Goal: Task Accomplishment & Management: Manage account settings

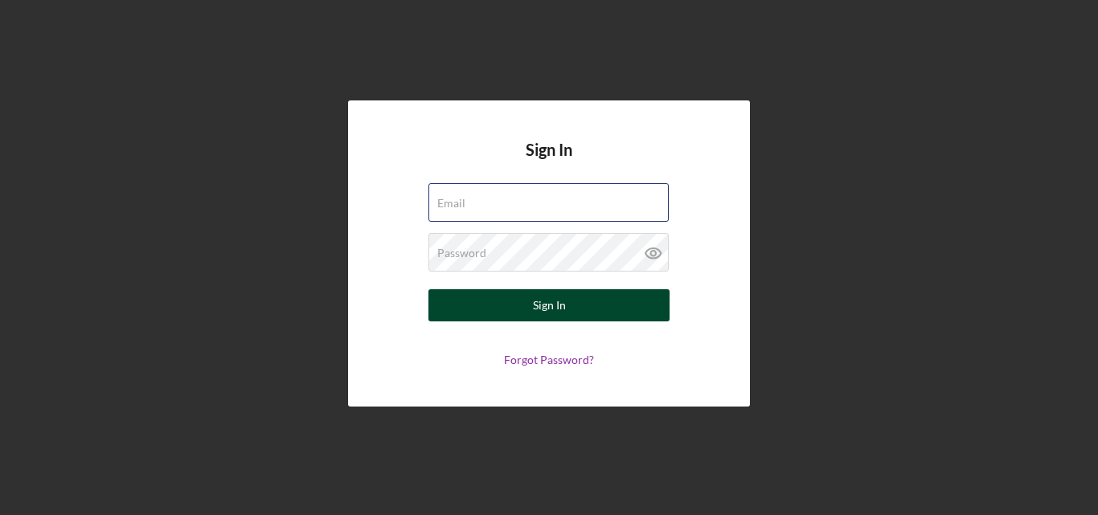
type input "[EMAIL_ADDRESS][DOMAIN_NAME]"
click at [637, 298] on button "Sign In" at bounding box center [548, 305] width 241 height 32
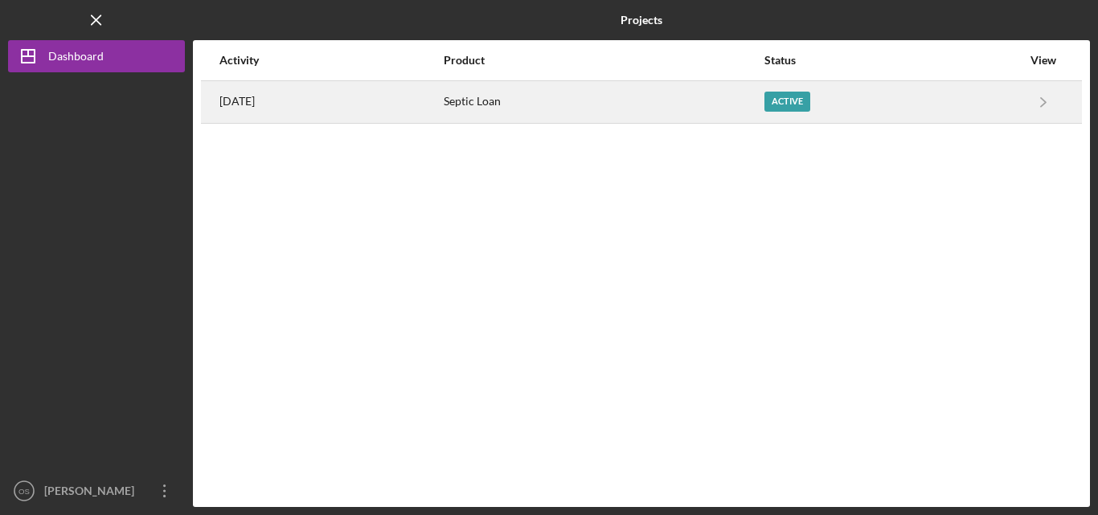
click at [577, 102] on div "Septic Loan" at bounding box center [603, 102] width 319 height 40
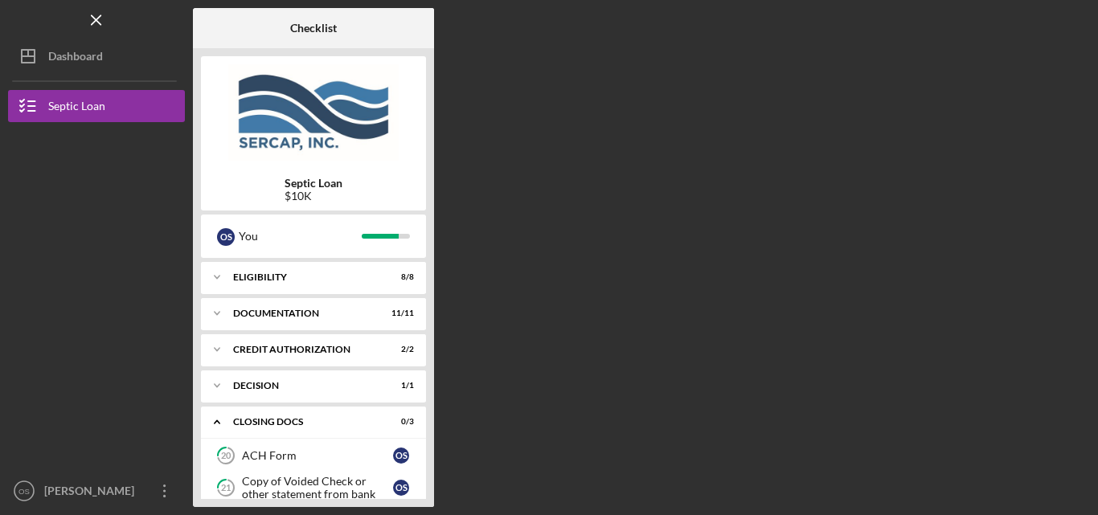
click at [428, 421] on div "Septic Loan $10K O S You Icon/Expander Eligibility 8 / 8 Icon/Expander Document…" at bounding box center [313, 277] width 241 height 459
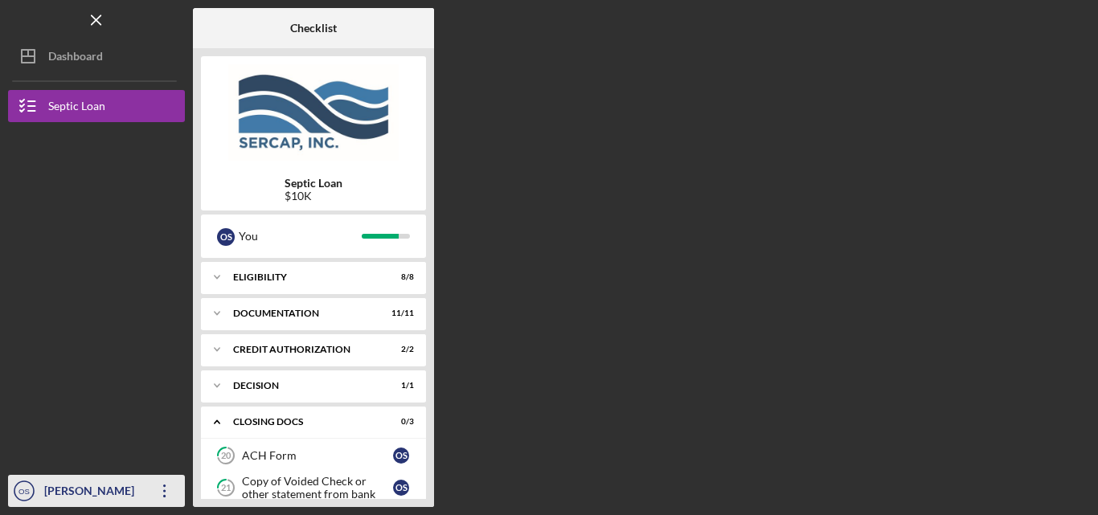
click at [164, 494] on icon "Icon/Overflow" at bounding box center [165, 491] width 40 height 40
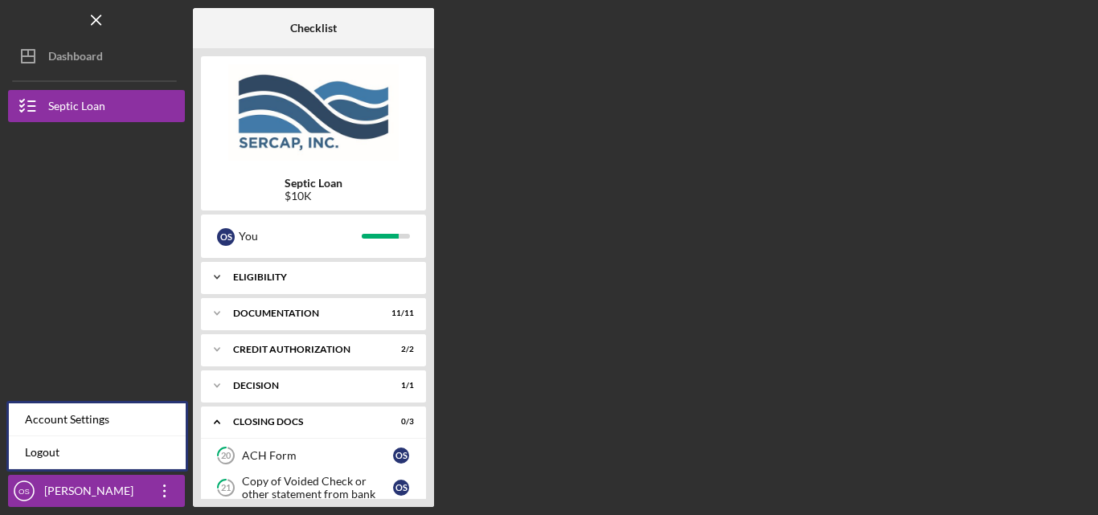
click at [214, 485] on icon "21" at bounding box center [226, 488] width 40 height 40
click at [264, 456] on div "ACH Form" at bounding box center [317, 455] width 151 height 13
click at [313, 427] on div "Icon/Expander CLOSING DOCS 0 / 3" at bounding box center [313, 422] width 225 height 33
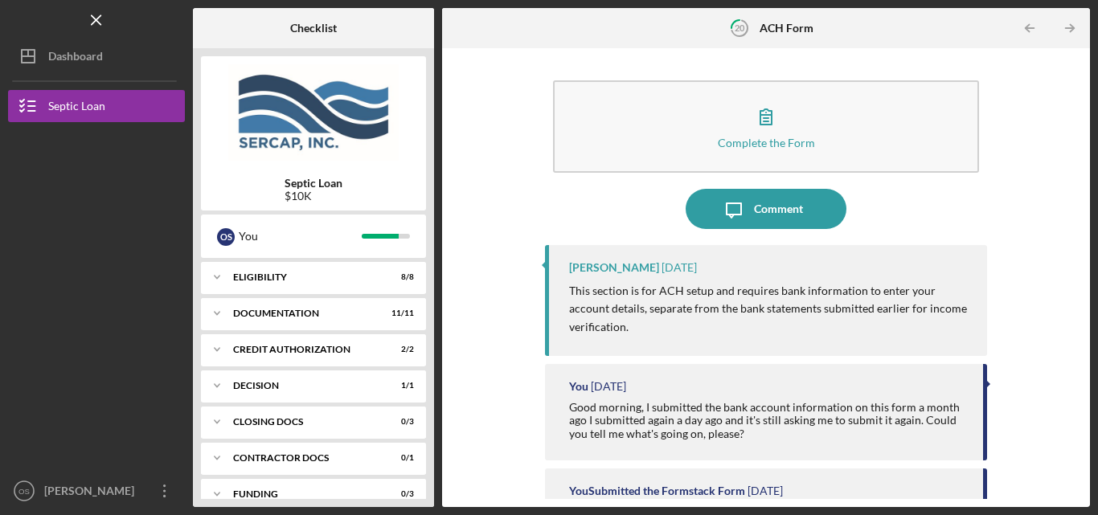
click at [1082, 411] on div "Complete the Form Form Icon/Message Comment [PERSON_NAME] [DATE] This section i…" at bounding box center [766, 277] width 648 height 459
click at [434, 411] on div "Checklist Septic Loan $10K O S You Icon/Expander Eligibility 8 / 8 Icon/Expande…" at bounding box center [641, 257] width 897 height 499
click at [431, 334] on div "Septic Loan $10K O S You Icon/Expander Eligibility 8 / 8 Icon/Expander Document…" at bounding box center [313, 277] width 241 height 459
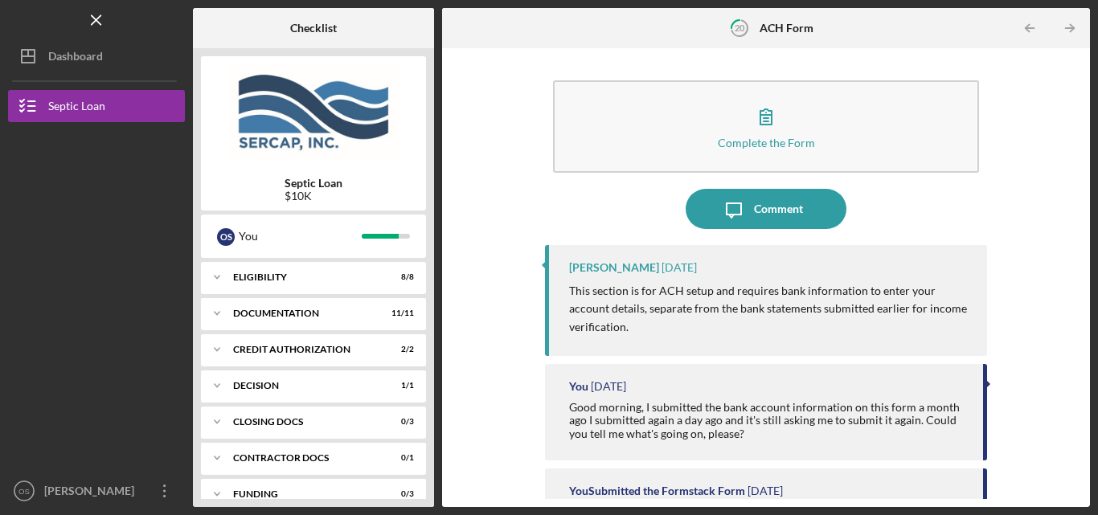
click at [1083, 358] on div "Complete the Form Form Icon/Message Comment [PERSON_NAME] [DATE] This section i…" at bounding box center [766, 277] width 648 height 459
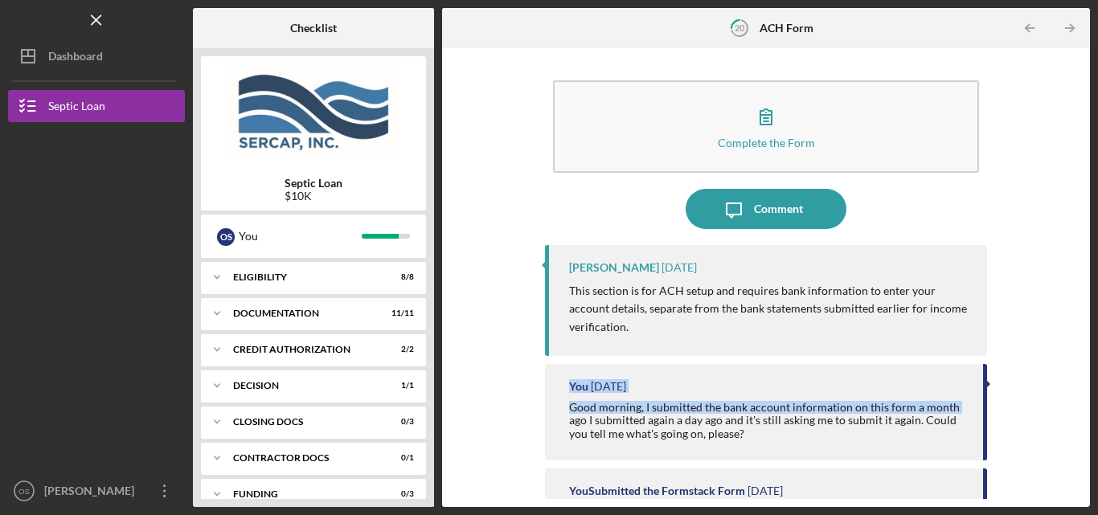
drag, startPoint x: 1075, startPoint y: 340, endPoint x: 1073, endPoint y: 402, distance: 61.9
click at [1073, 402] on div "Complete the Form Form Icon/Message Comment [PERSON_NAME] [DATE] This section i…" at bounding box center [766, 277] width 632 height 443
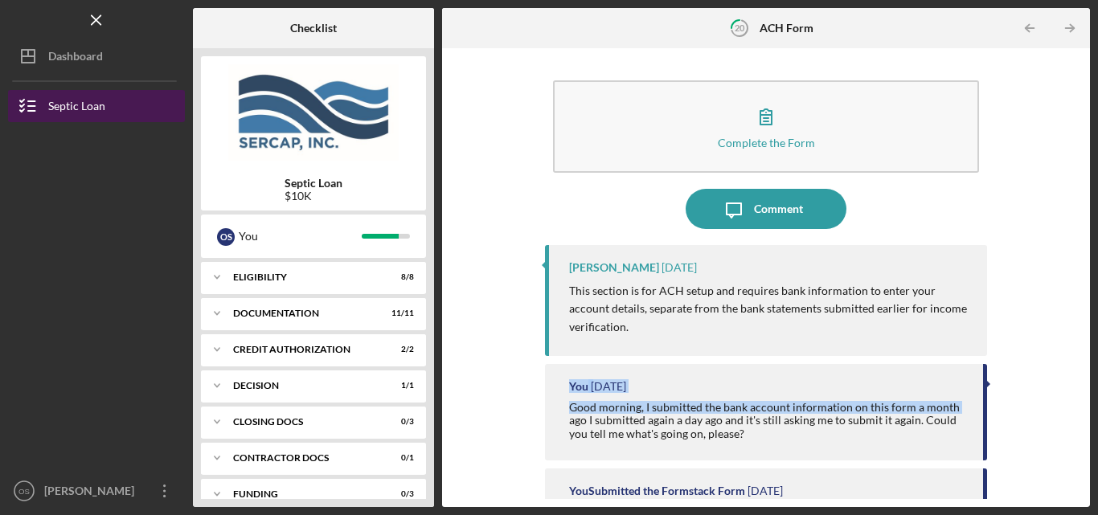
click at [63, 108] on div "Septic Loan" at bounding box center [76, 108] width 57 height 36
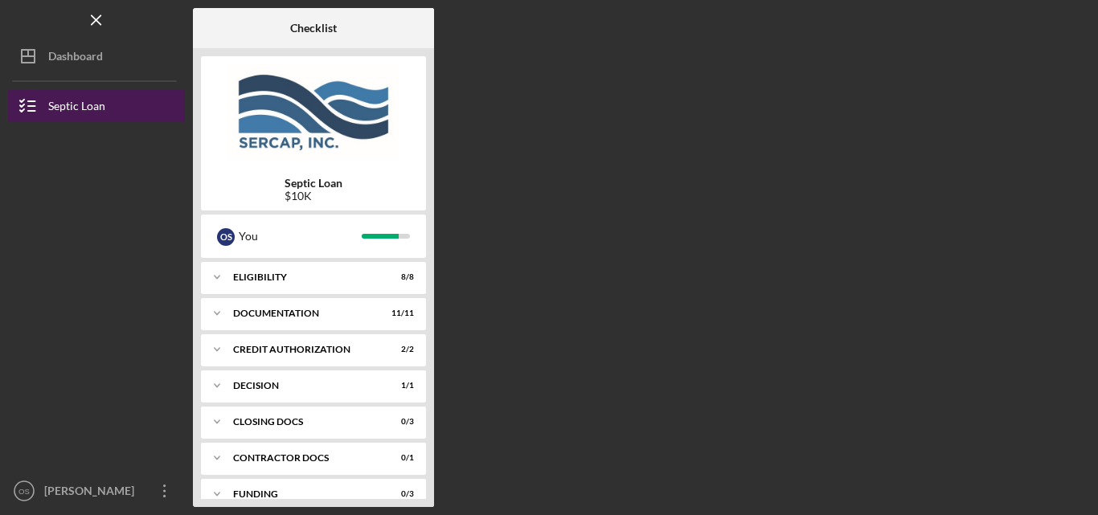
click at [63, 108] on div "Septic Loan" at bounding box center [76, 108] width 57 height 36
click at [66, 107] on div "Septic Loan" at bounding box center [76, 108] width 57 height 36
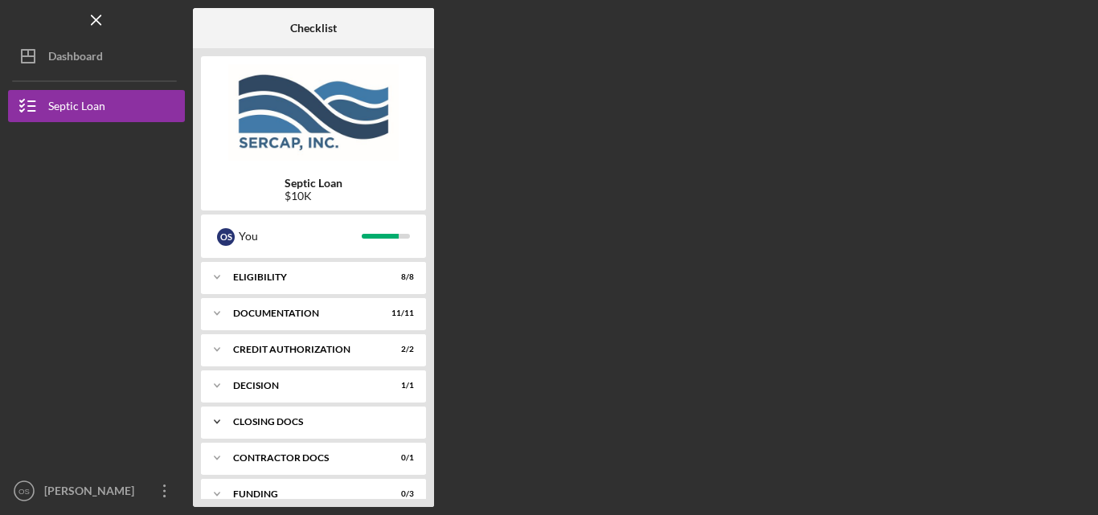
click at [344, 427] on div "Icon/Expander CLOSING DOCS 0 / 3" at bounding box center [313, 422] width 225 height 32
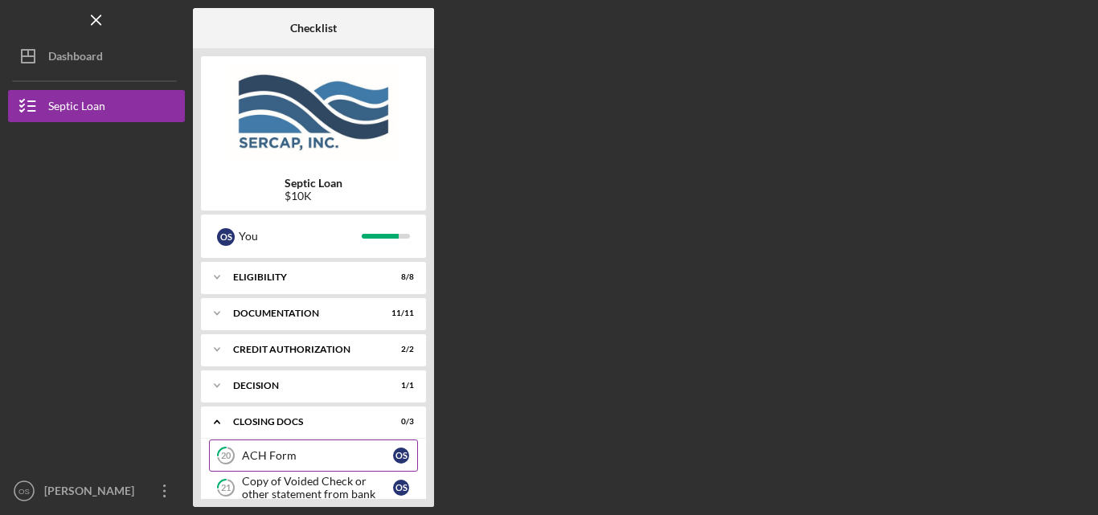
click at [346, 460] on div "ACH Form" at bounding box center [317, 455] width 151 height 13
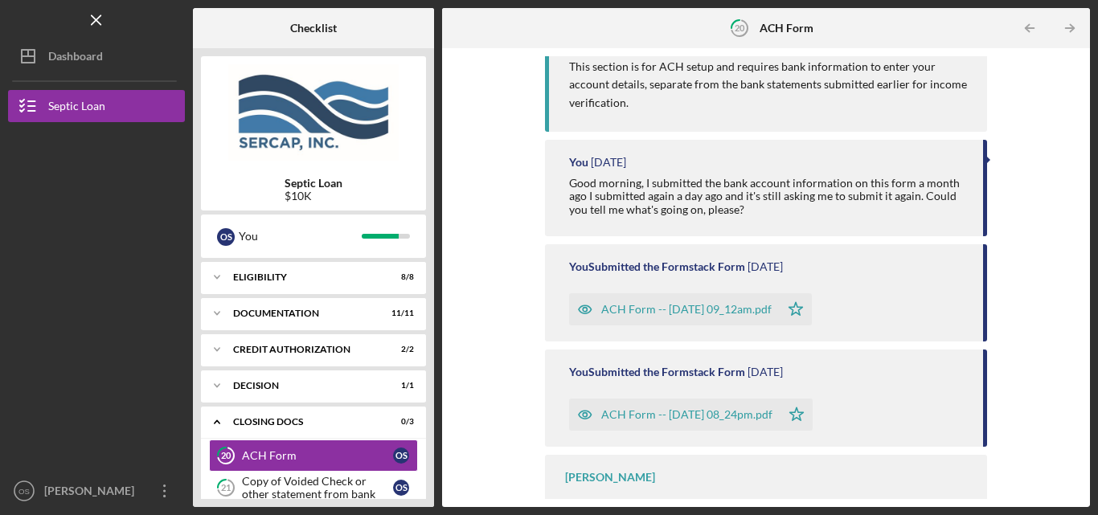
scroll to position [227, 0]
click at [1085, 326] on div "Complete the Form Form Icon/Message Comment [PERSON_NAME] [DATE] This section i…" at bounding box center [766, 277] width 648 height 459
drag, startPoint x: 1082, startPoint y: 325, endPoint x: 1074, endPoint y: 362, distance: 37.8
click at [1074, 362] on div "Complete the Form Form Icon/Message Comment [PERSON_NAME] [DATE] This section i…" at bounding box center [766, 277] width 648 height 459
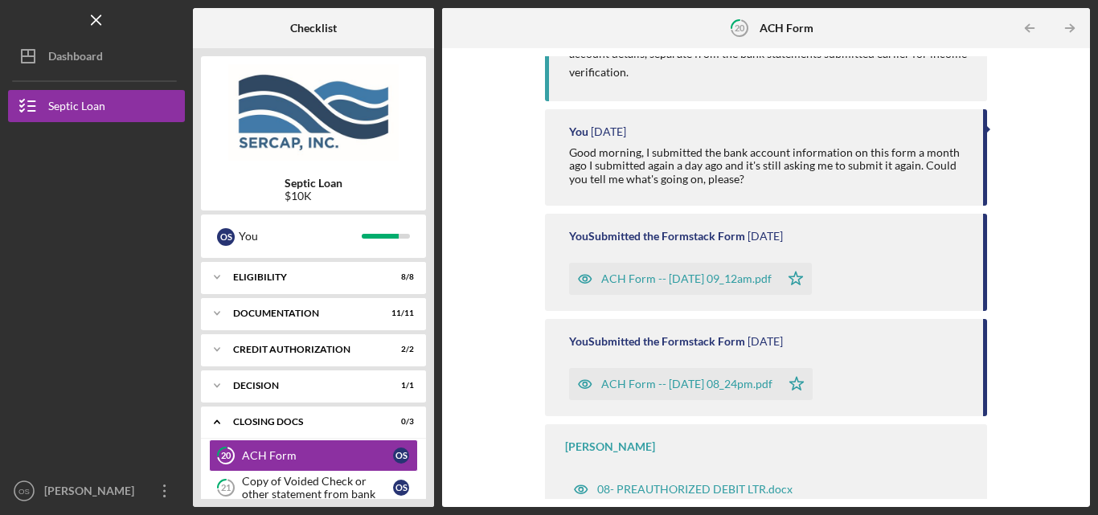
scroll to position [261, 0]
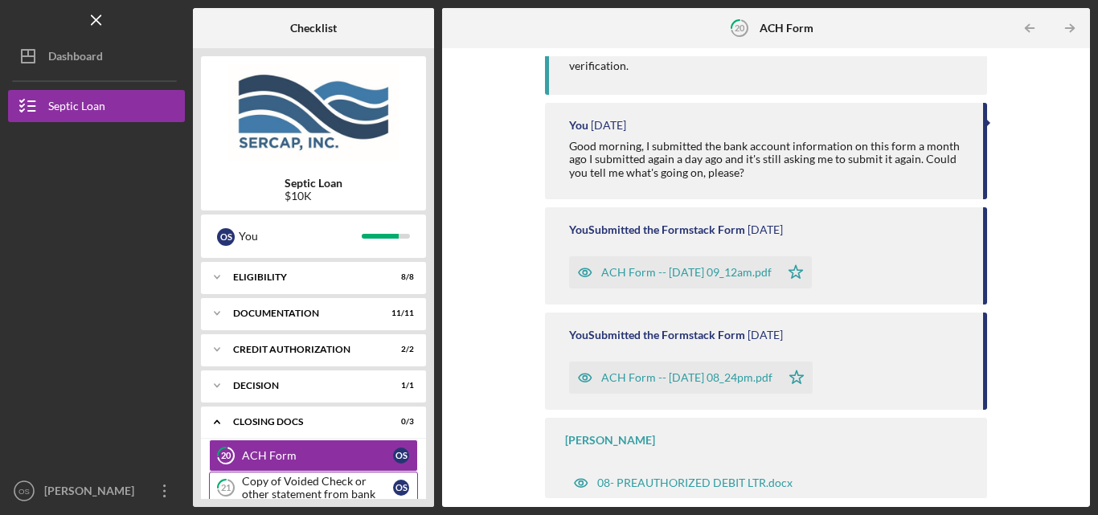
click at [383, 488] on div "Copy of Voided Check or other statement from bank" at bounding box center [317, 488] width 151 height 26
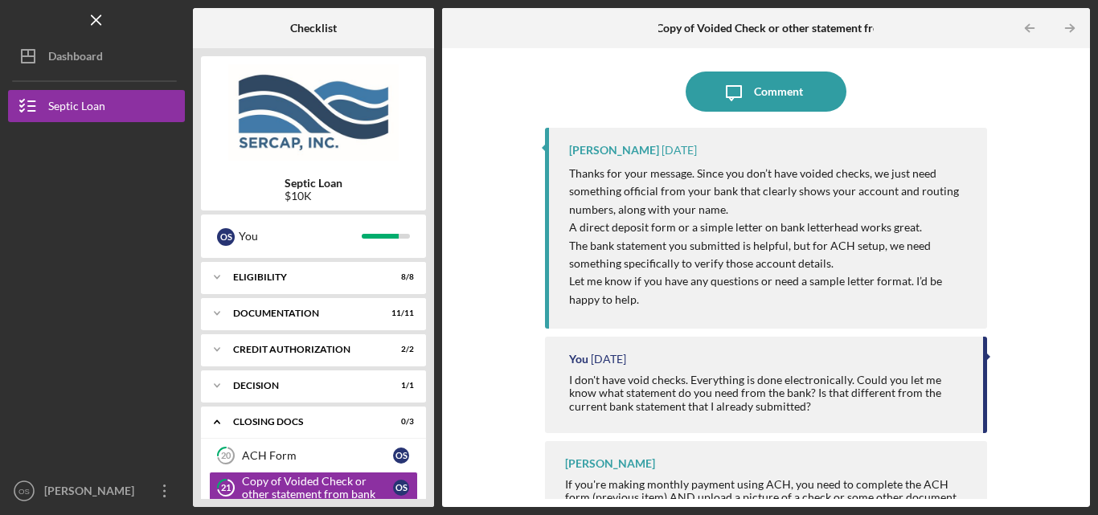
scroll to position [140, 0]
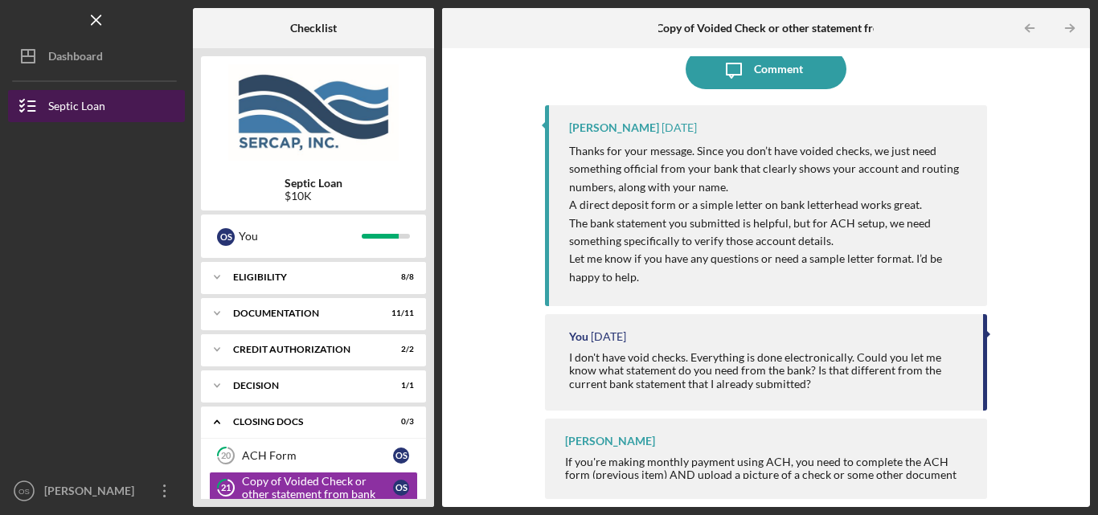
click at [70, 103] on div "Septic Loan" at bounding box center [76, 108] width 57 height 36
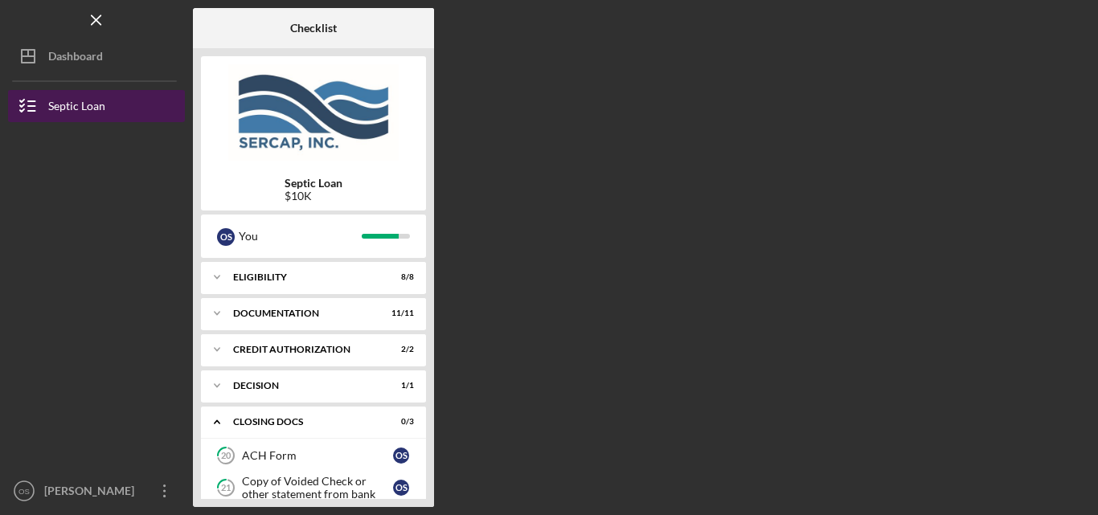
click at [76, 102] on div "Septic Loan" at bounding box center [76, 108] width 57 height 36
click at [18, 104] on icon "button" at bounding box center [28, 106] width 40 height 40
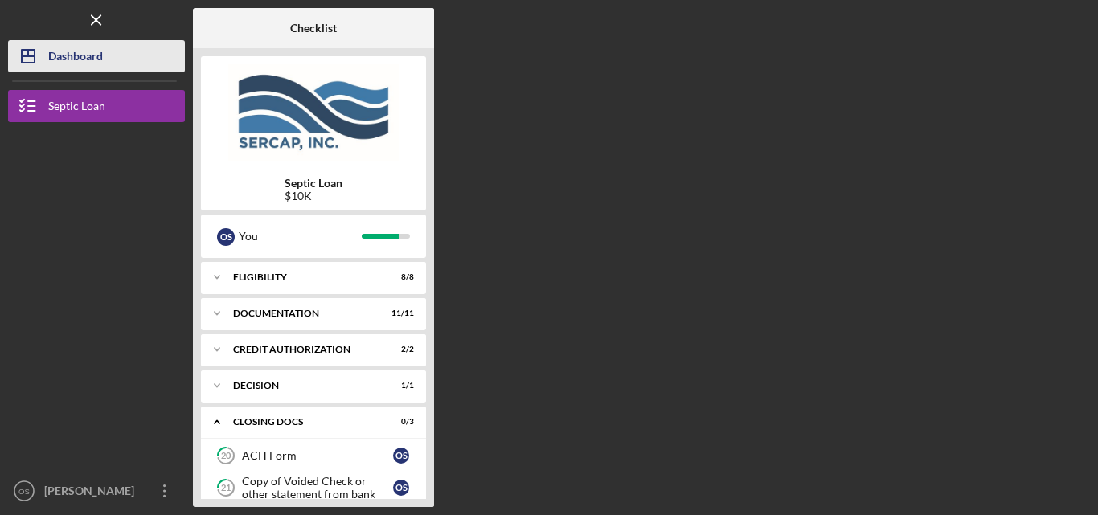
click at [72, 63] on div "Dashboard" at bounding box center [75, 58] width 55 height 36
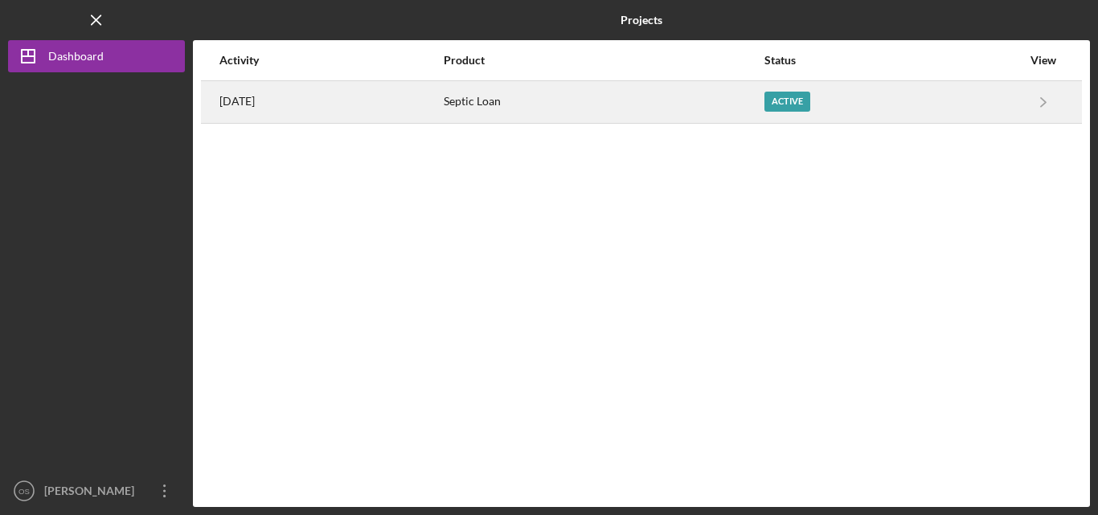
click at [442, 114] on div "[DATE]" at bounding box center [330, 102] width 223 height 40
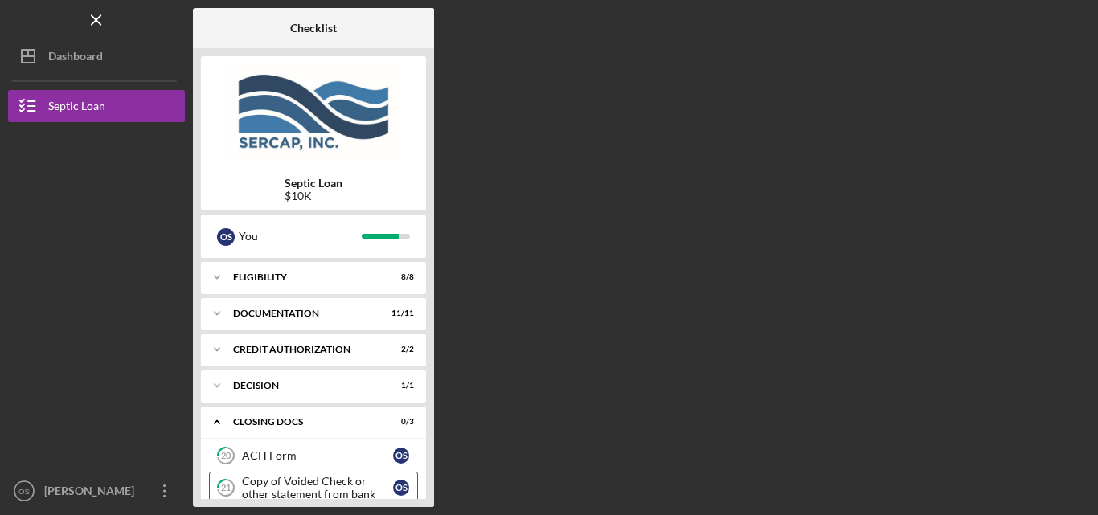
click at [390, 488] on div "Copy of Voided Check or other statement from bank" at bounding box center [317, 488] width 151 height 26
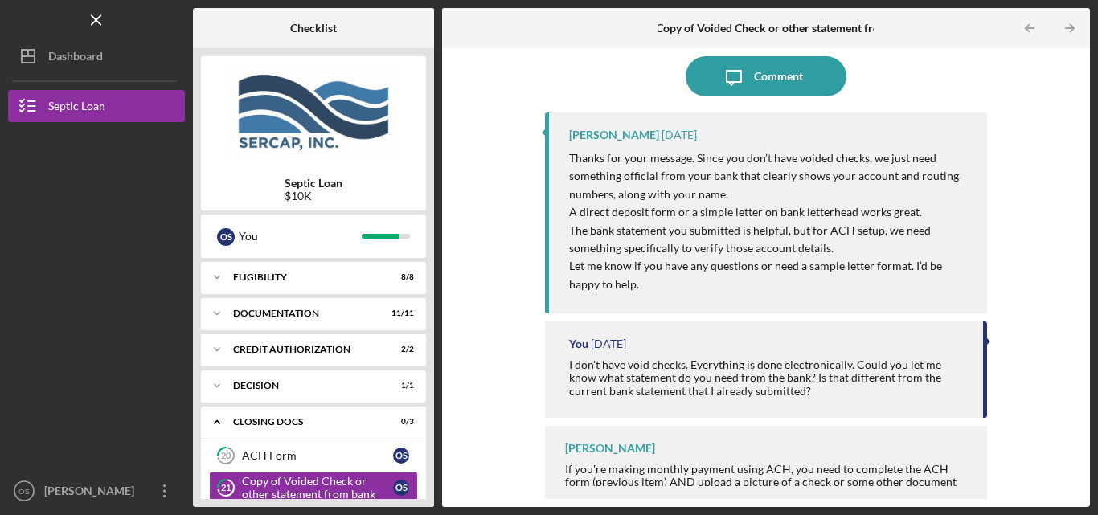
scroll to position [140, 0]
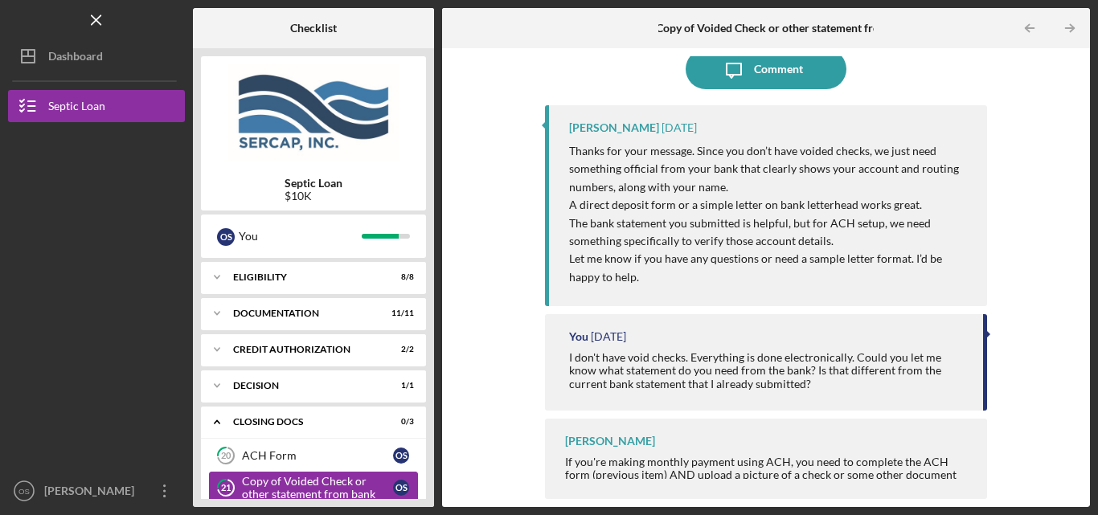
click at [392, 485] on div "Copy of Voided Check or other statement from bank" at bounding box center [317, 488] width 151 height 26
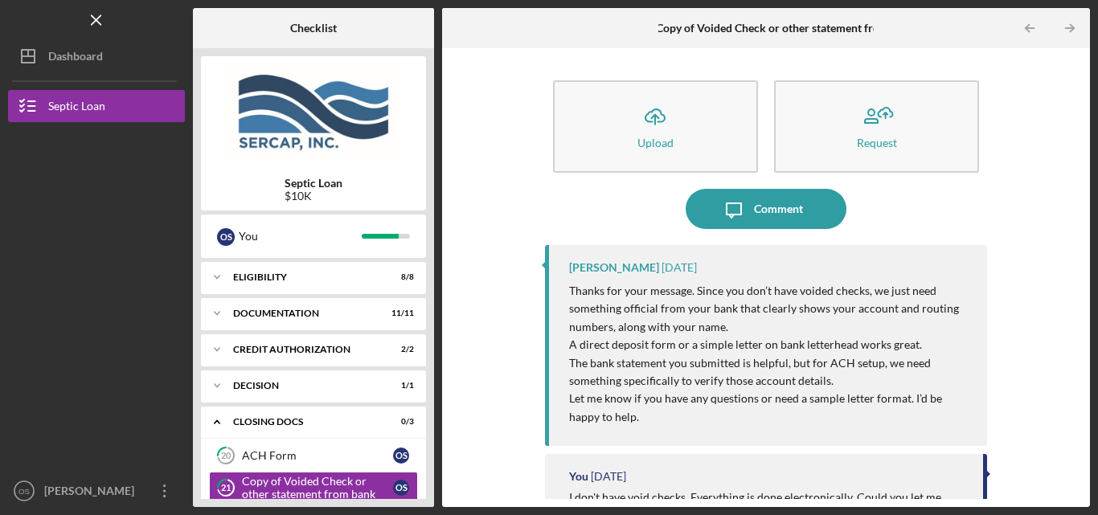
drag, startPoint x: 1075, startPoint y: 247, endPoint x: 1074, endPoint y: 303, distance: 56.3
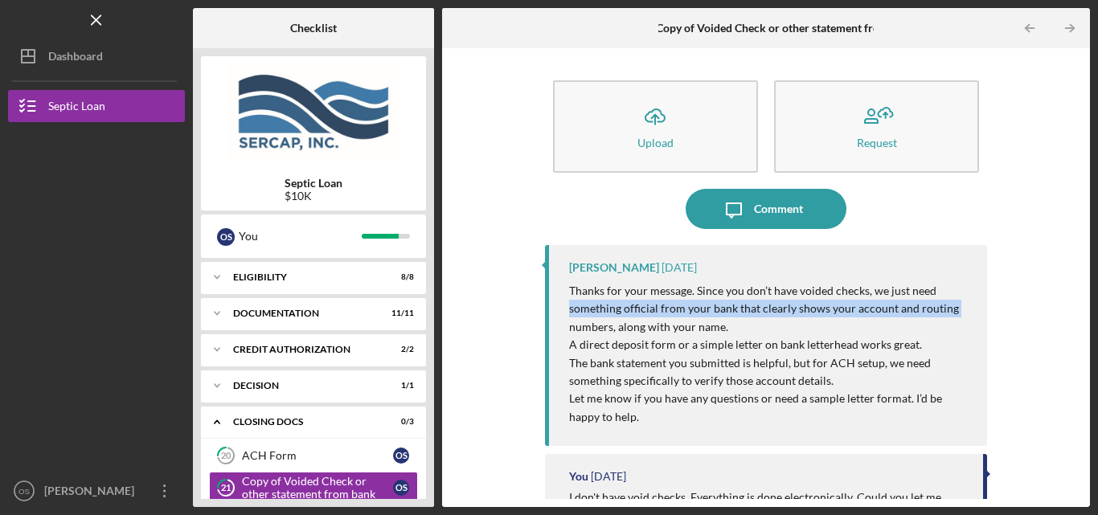
drag, startPoint x: 1074, startPoint y: 303, endPoint x: 1079, endPoint y: 297, distance: 8.5
click at [1079, 297] on div "Icon/Upload Upload Request Icon/Message Comment [PERSON_NAME] [DATE] Thanks for…" at bounding box center [766, 277] width 632 height 443
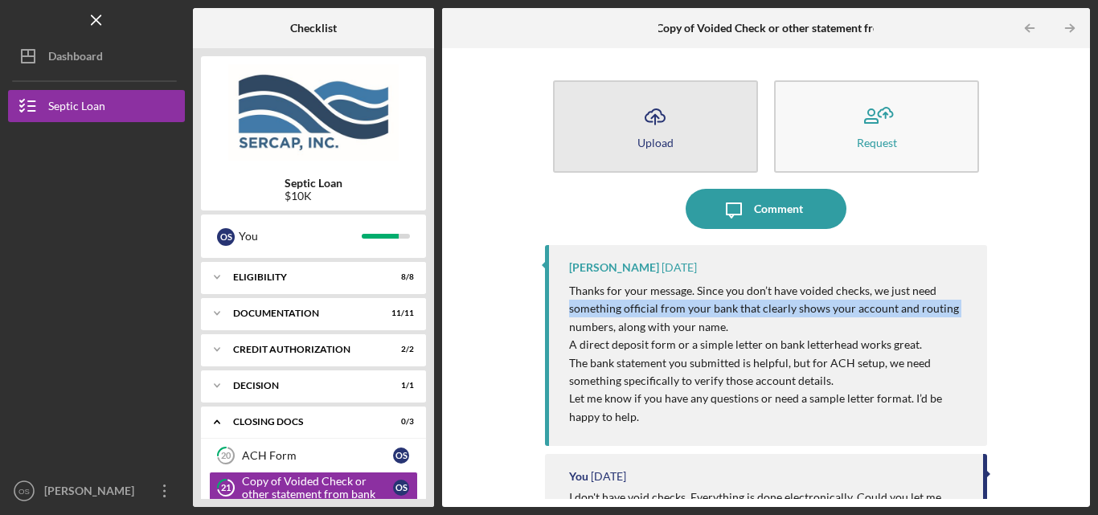
click at [679, 149] on button "Icon/Upload Upload" at bounding box center [655, 126] width 205 height 92
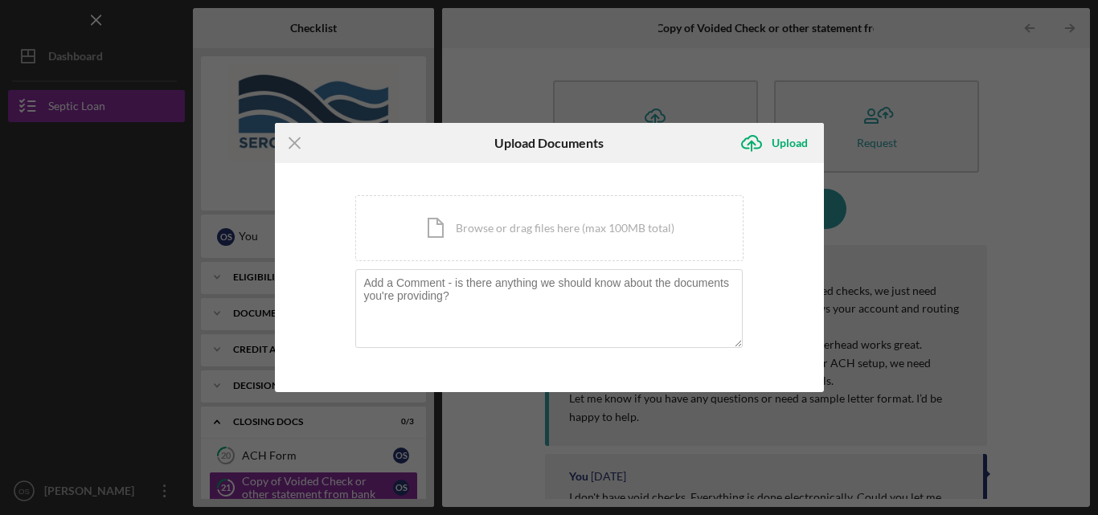
click at [1038, 188] on div "Icon/Menu Close Upload Documents Icon/Upload Upload You're uploading documents …" at bounding box center [549, 257] width 1098 height 515
click at [1048, 225] on div "Icon/Menu Close Upload Documents Icon/Upload Upload You're uploading documents …" at bounding box center [549, 257] width 1098 height 515
click at [297, 144] on icon "Icon/Menu Close" at bounding box center [295, 143] width 40 height 40
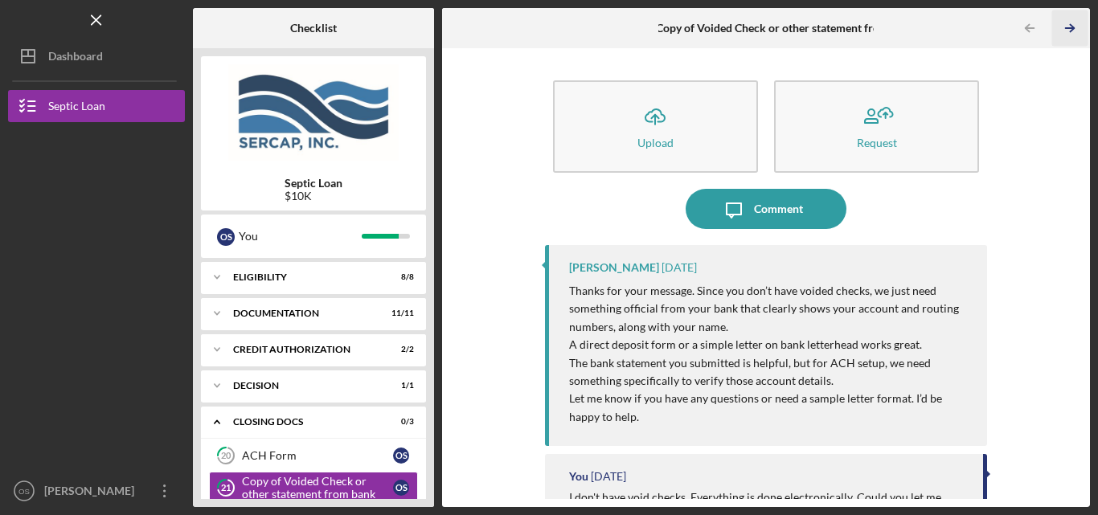
click at [1066, 23] on icon "Icon/Table Pagination Arrow" at bounding box center [1070, 28] width 36 height 36
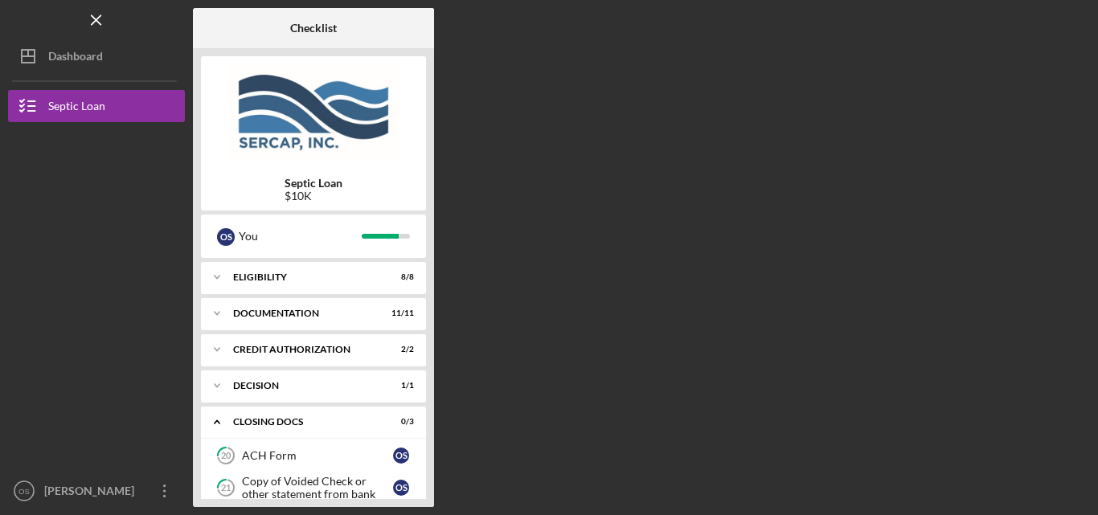
scroll to position [125, 0]
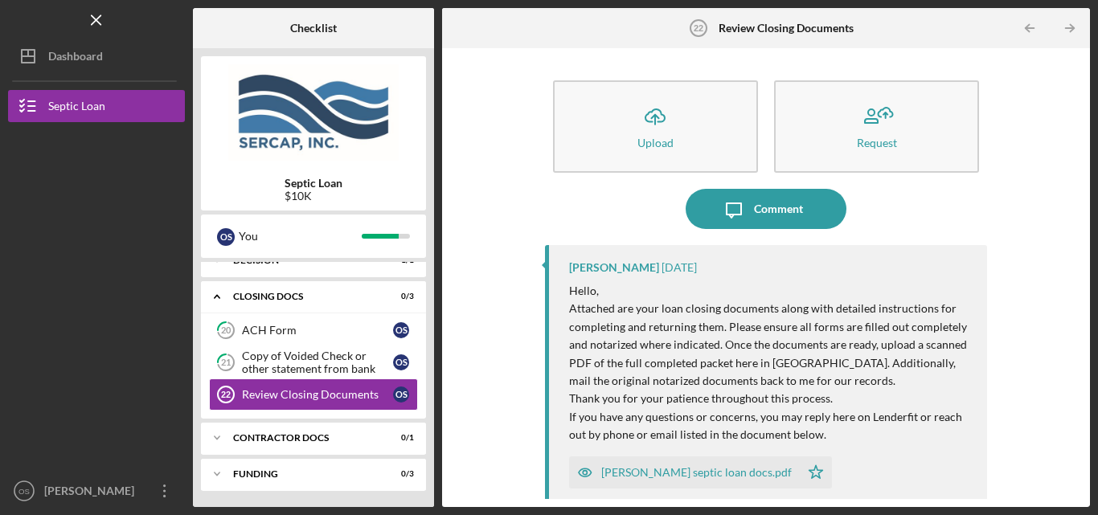
click at [739, 467] on div "[PERSON_NAME] septic loan docs.pdf" at bounding box center [696, 472] width 190 height 13
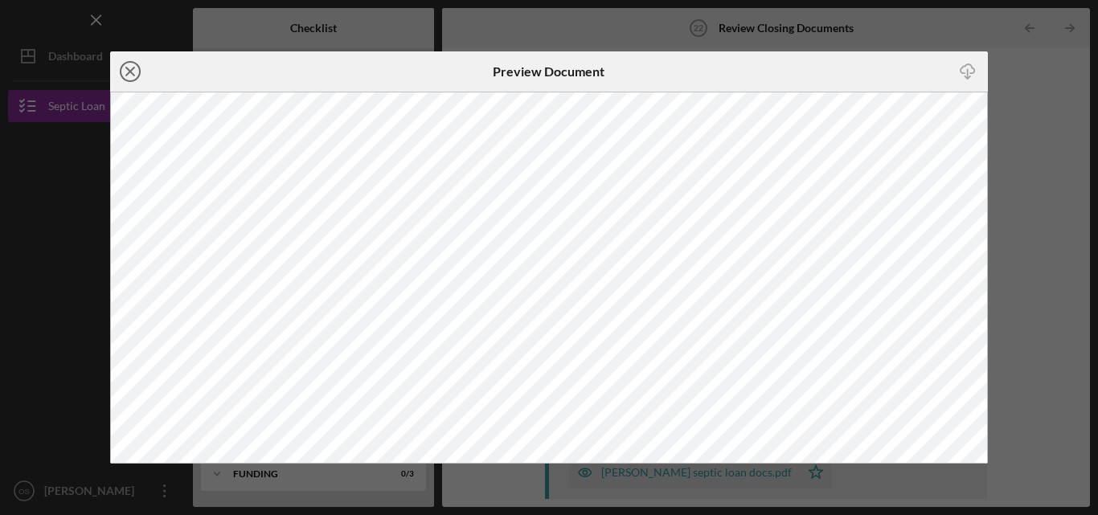
click at [129, 72] on icon "Icon/Close" at bounding box center [130, 71] width 40 height 40
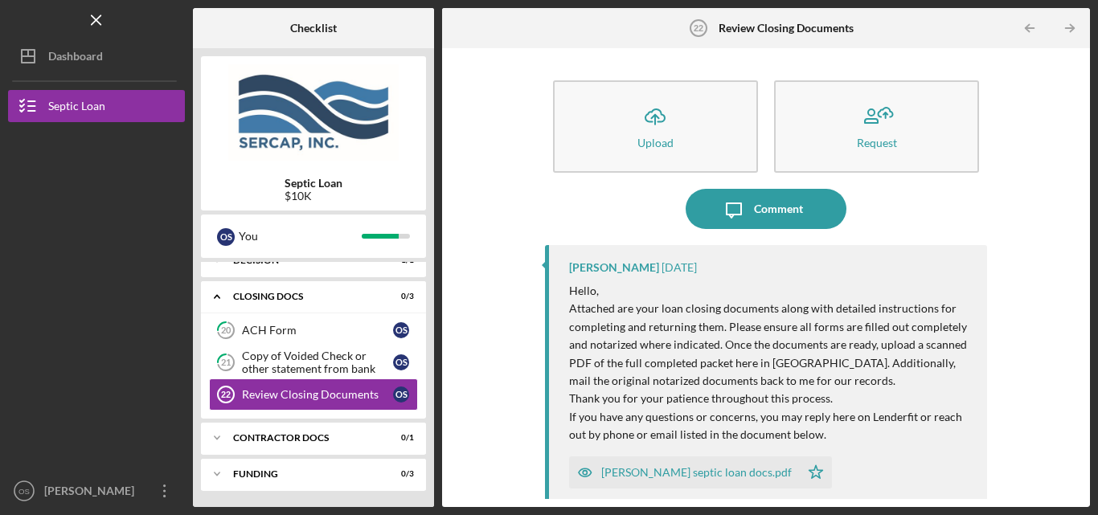
click at [640, 468] on div "[PERSON_NAME] septic loan docs.pdf" at bounding box center [696, 472] width 190 height 13
